Goal: Information Seeking & Learning: Understand process/instructions

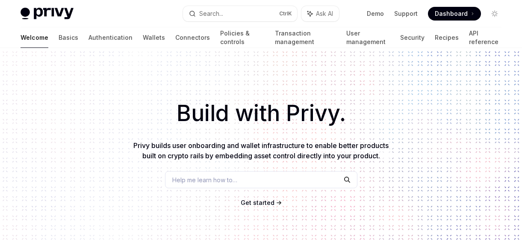
scroll to position [354, 0]
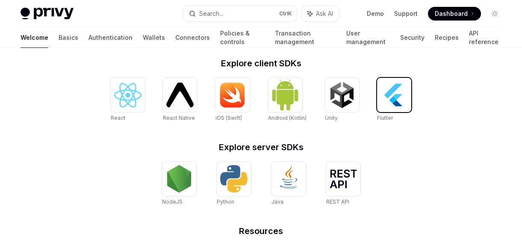
click at [397, 89] on img at bounding box center [394, 94] width 27 height 27
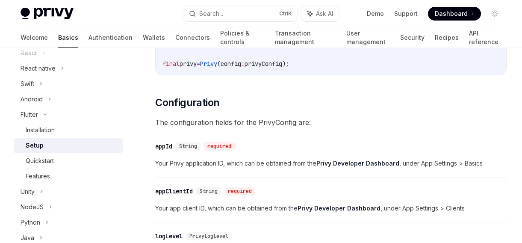
scroll to position [354, 0]
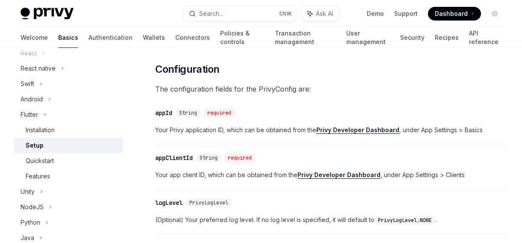
click at [357, 173] on strong "Privy Developer Dashboard" at bounding box center [339, 174] width 83 height 7
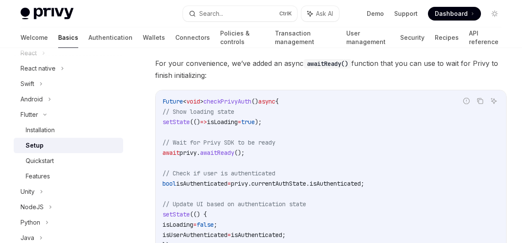
scroll to position [757, 0]
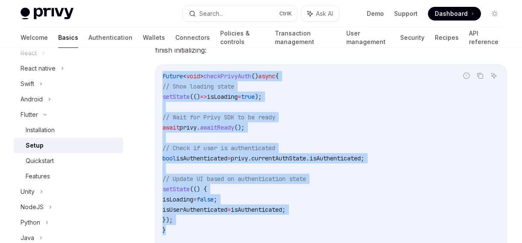
drag, startPoint x: 163, startPoint y: 77, endPoint x: 221, endPoint y: 196, distance: 133.3
click at [217, 225] on div "Future < void > checkPrivyAuth () async { // Show loading state setState (() =>…" at bounding box center [331, 194] width 351 height 258
copy code "Future < void > checkPrivyAuth () async { // Show loading state setState (() =>…"
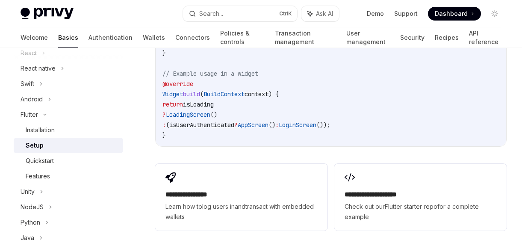
scroll to position [875, 0]
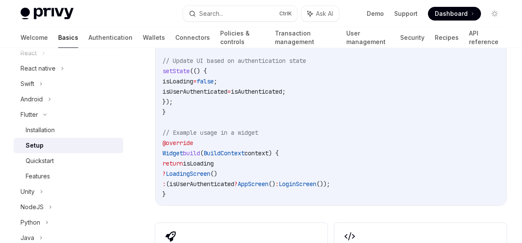
click at [277, 132] on code "Future < void > checkPrivyAuth () async { // Show loading state setState (() =>…" at bounding box center [331, 76] width 337 height 246
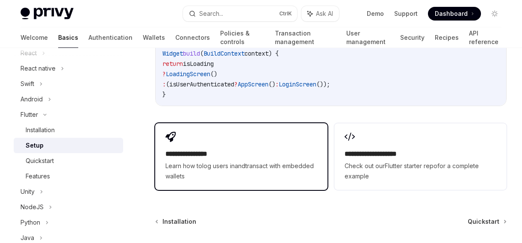
scroll to position [993, 0]
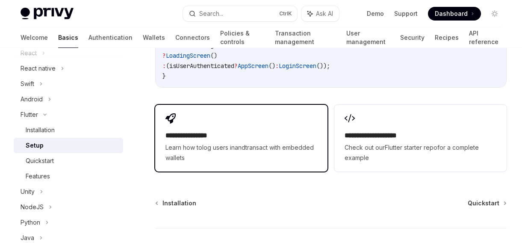
click at [280, 161] on span "Learn how to log users in and transact with embedded wallets" at bounding box center [242, 152] width 152 height 21
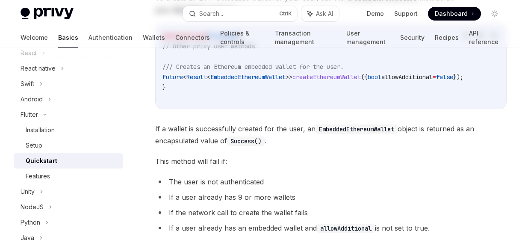
type textarea "*"
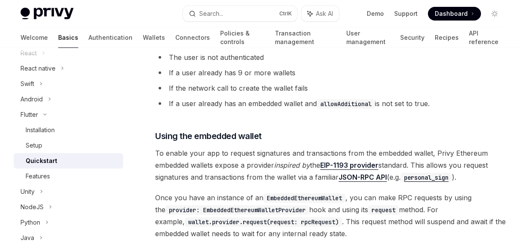
scroll to position [1082, 0]
